Goal: Information Seeking & Learning: Learn about a topic

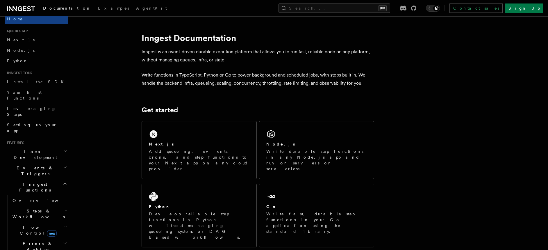
scroll to position [40, 0]
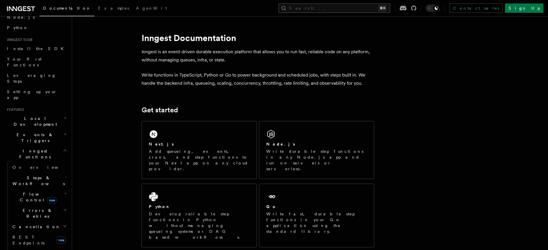
click at [342, 8] on button "Search... ⌘K" at bounding box center [334, 7] width 112 height 9
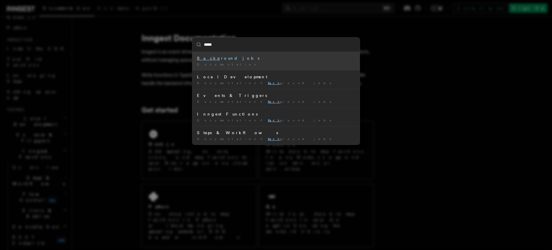
type input "******"
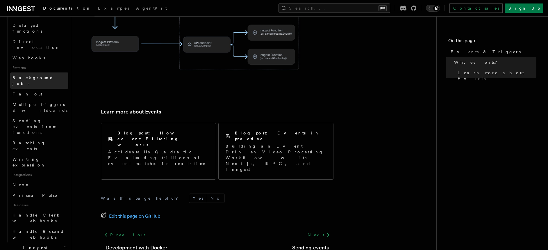
scroll to position [233, 0]
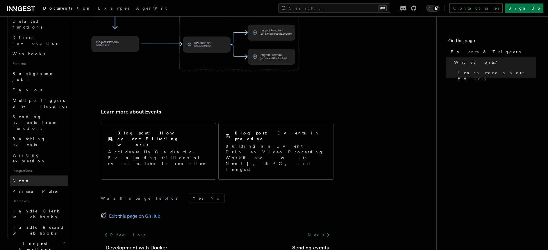
click at [44, 175] on link "Neon" at bounding box center [39, 180] width 58 height 10
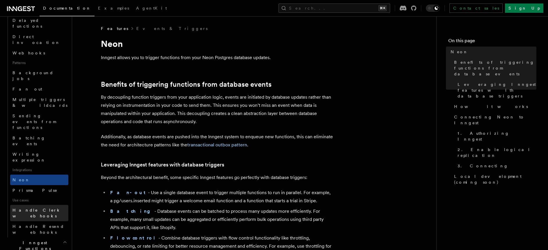
scroll to position [234, 0]
click at [23, 220] on link "Handle Resend webhooks" at bounding box center [39, 228] width 58 height 16
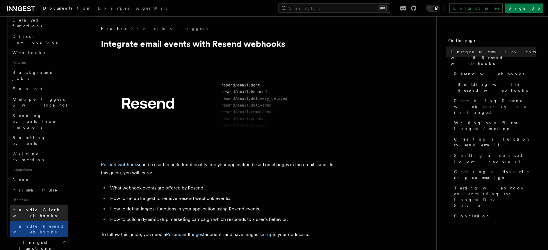
click at [32, 204] on link "Handle Clerk webhooks" at bounding box center [39, 212] width 58 height 16
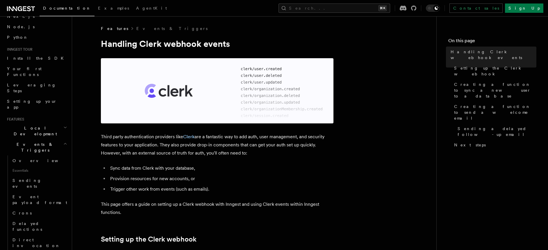
scroll to position [5, 0]
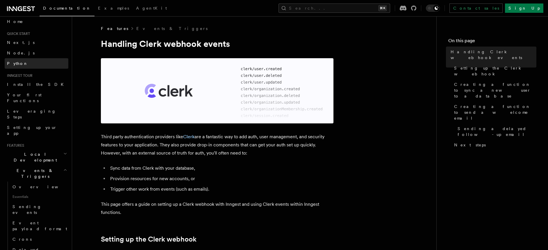
click at [19, 60] on link "Python" at bounding box center [37, 63] width 64 height 10
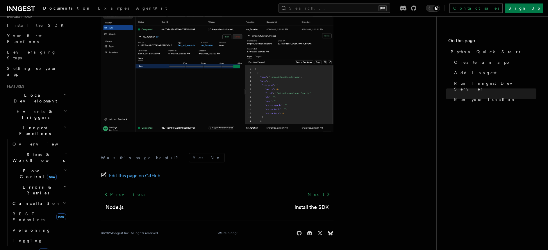
scroll to position [136, 0]
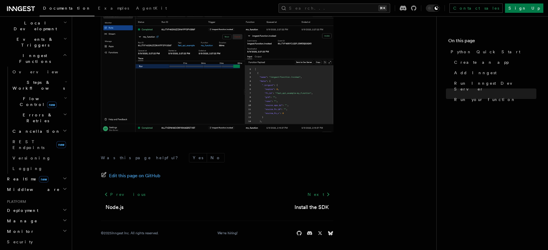
click at [45, 205] on h2 "Deployment" at bounding box center [37, 210] width 64 height 10
click at [34, 242] on link "Syncing" at bounding box center [39, 247] width 58 height 10
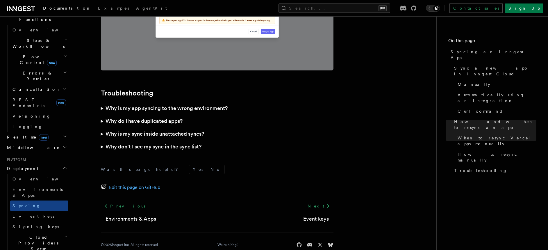
scroll to position [178, 0]
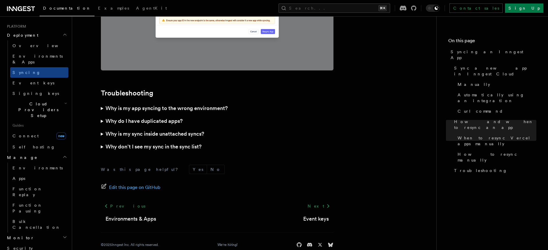
scroll to position [340, 0]
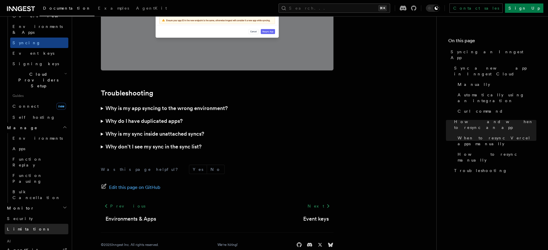
click at [47, 223] on link "Limitations" at bounding box center [37, 228] width 64 height 10
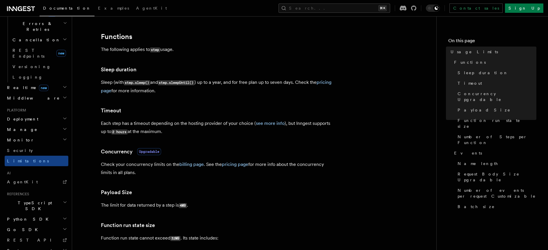
scroll to position [131, 0]
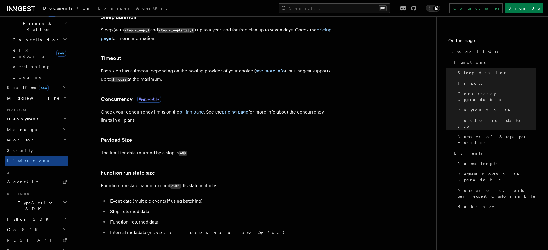
click at [135, 151] on p "The limit for data returned by a step is 4MB ." at bounding box center [217, 152] width 232 height 8
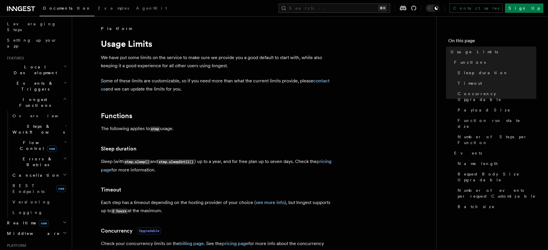
scroll to position [89, 0]
click at [40, 231] on h2 "Middleware" at bounding box center [37, 236] width 64 height 10
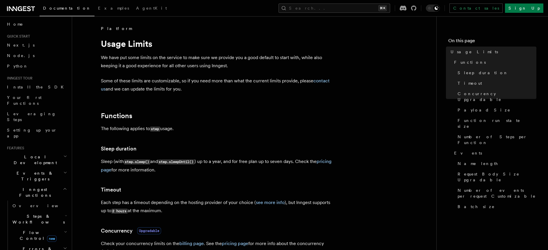
scroll to position [0, 0]
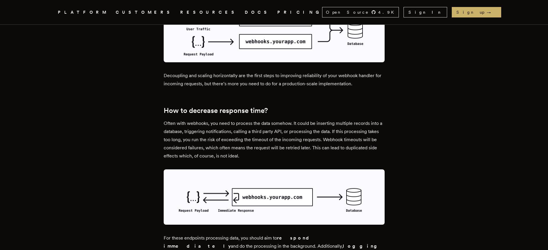
scroll to position [809, 0]
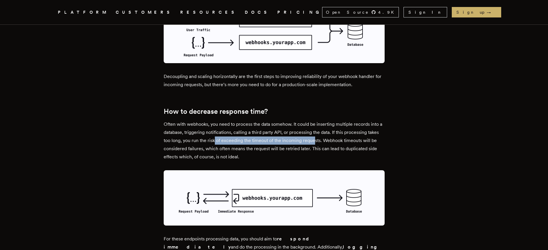
drag, startPoint x: 320, startPoint y: 128, endPoint x: 227, endPoint y: 131, distance: 92.4
click at [227, 131] on p "Often with webhooks, you need to process the data somehow. It could be insertin…" at bounding box center [274, 140] width 221 height 41
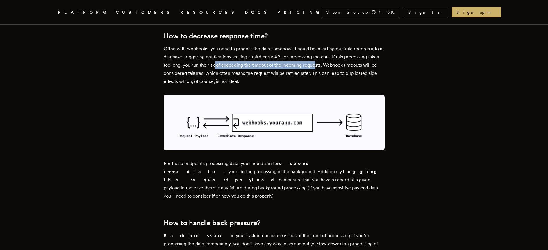
scroll to position [889, 0]
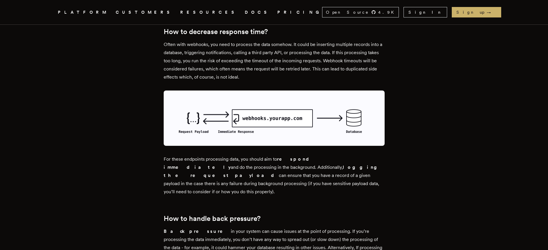
click at [185, 155] on p "For these endpoints processing data, you should aim to respond immediately and …" at bounding box center [274, 175] width 221 height 41
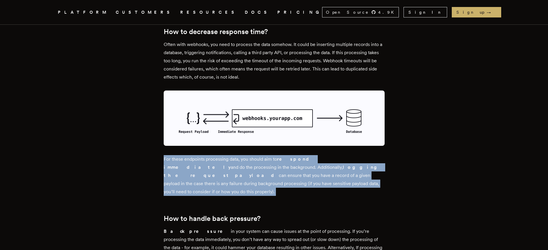
click at [185, 155] on p "For these endpoints processing data, you should aim to respond immediately and …" at bounding box center [274, 175] width 221 height 41
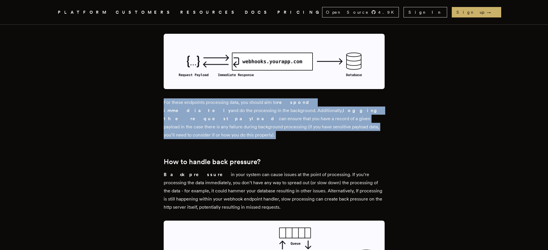
scroll to position [959, 0]
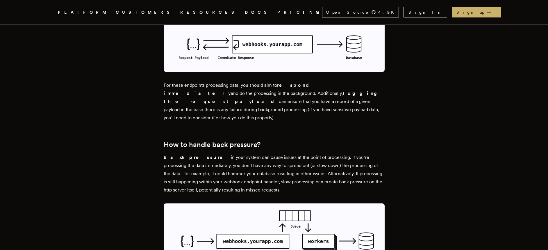
scroll to position [967, 0]
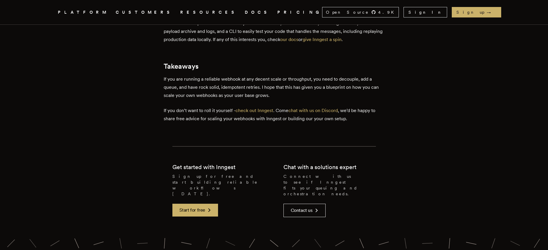
scroll to position [1545, 0]
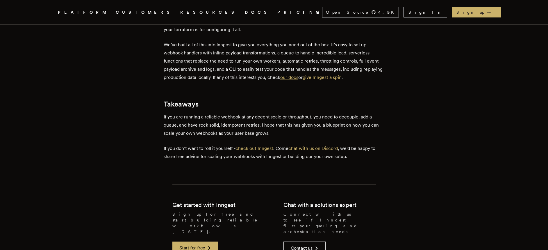
click at [298, 74] on link "our docs" at bounding box center [289, 77] width 18 height 6
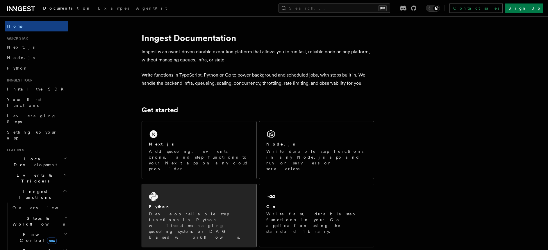
click at [194, 187] on div "Python Develop reliable step functions in Python without managing queueing syst…" at bounding box center [199, 215] width 114 height 63
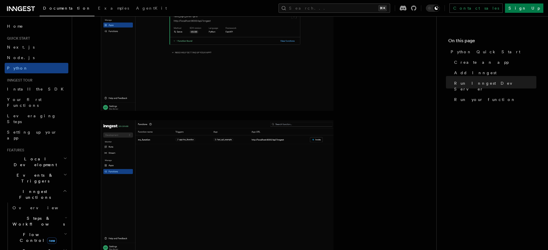
scroll to position [871, 0]
